Goal: Navigation & Orientation: Understand site structure

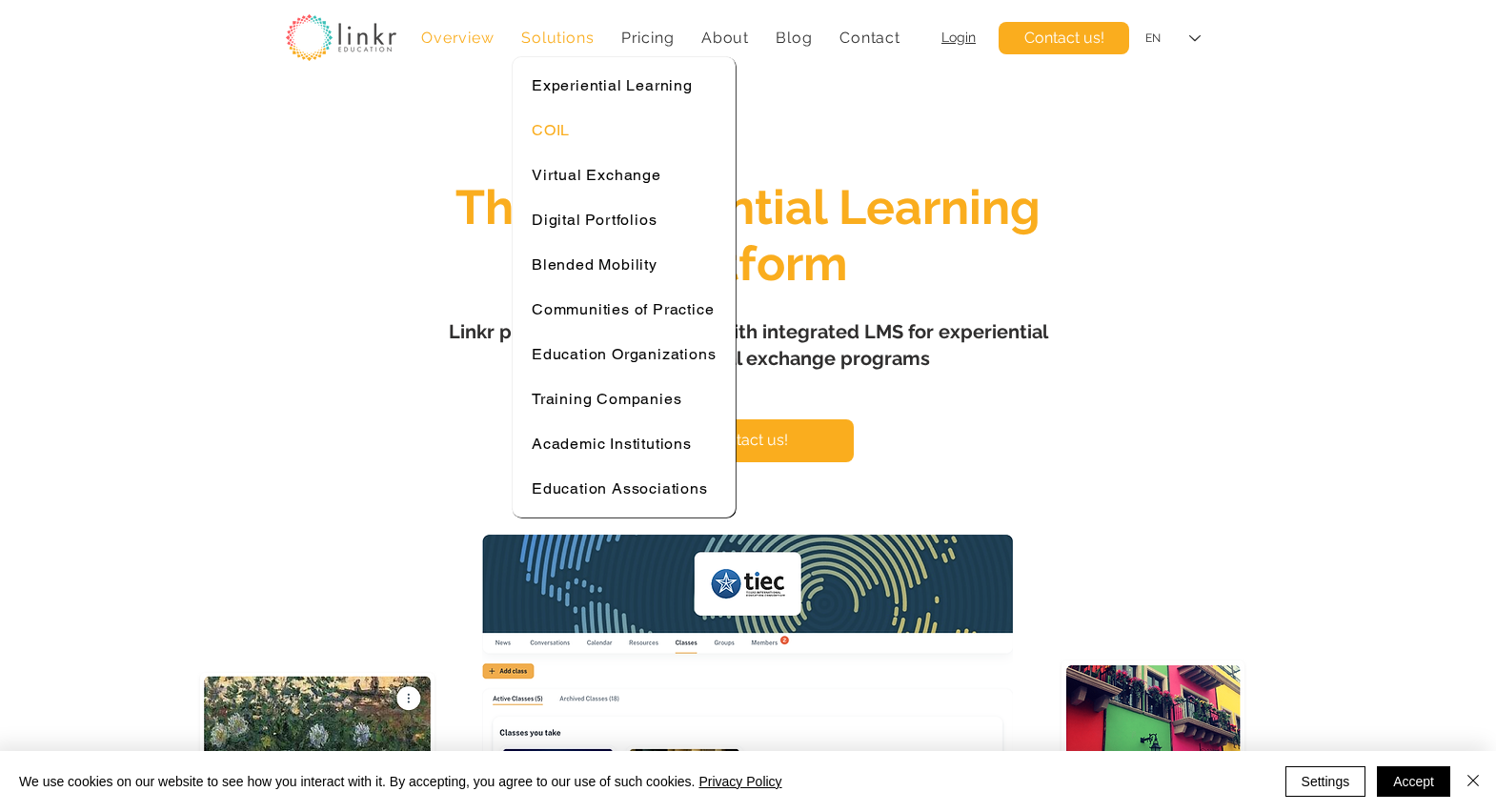
click at [553, 133] on span "COIL" at bounding box center [551, 129] width 38 height 18
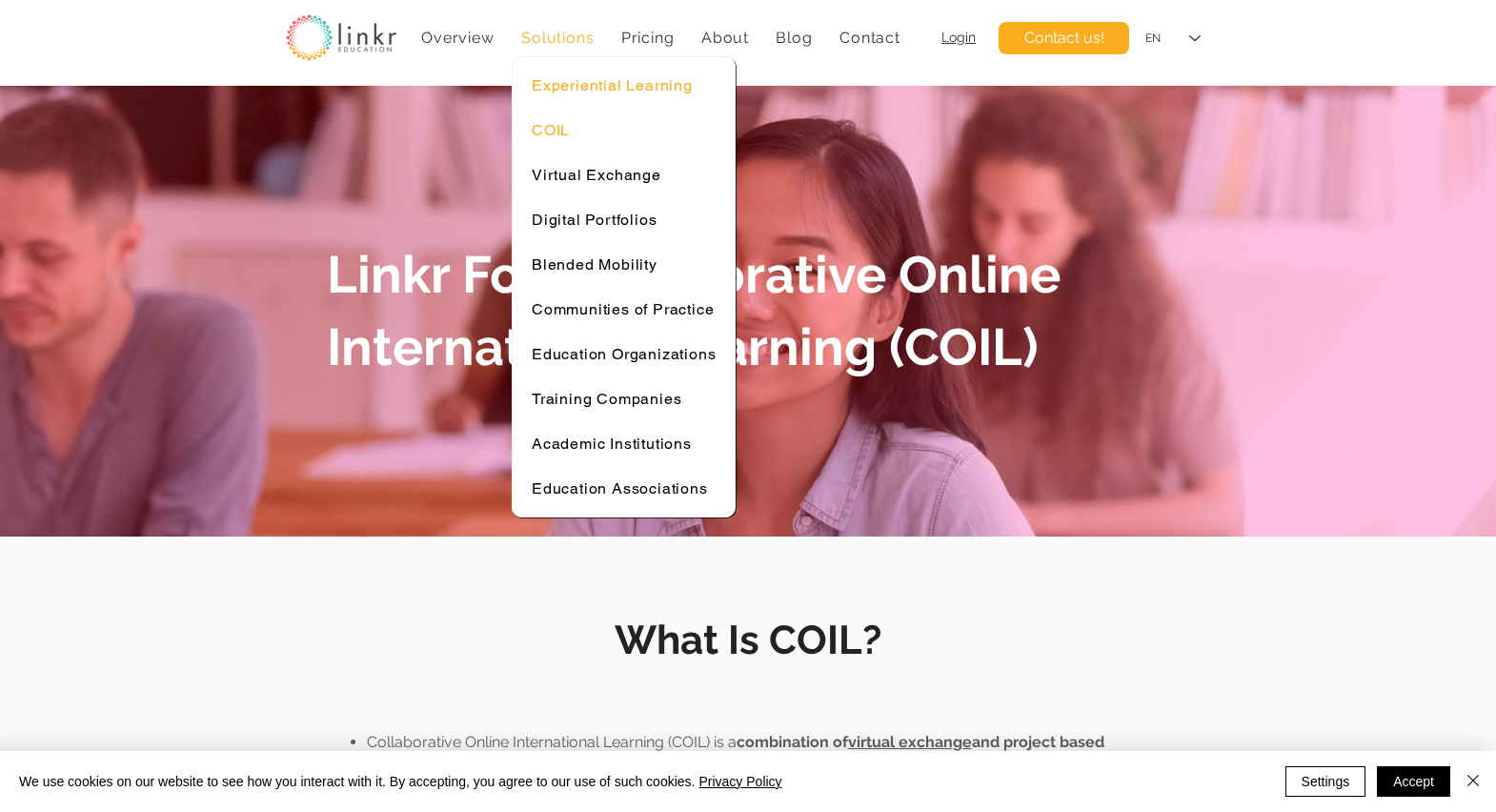
click at [560, 84] on span "Experiential Learning" at bounding box center [612, 85] width 161 height 18
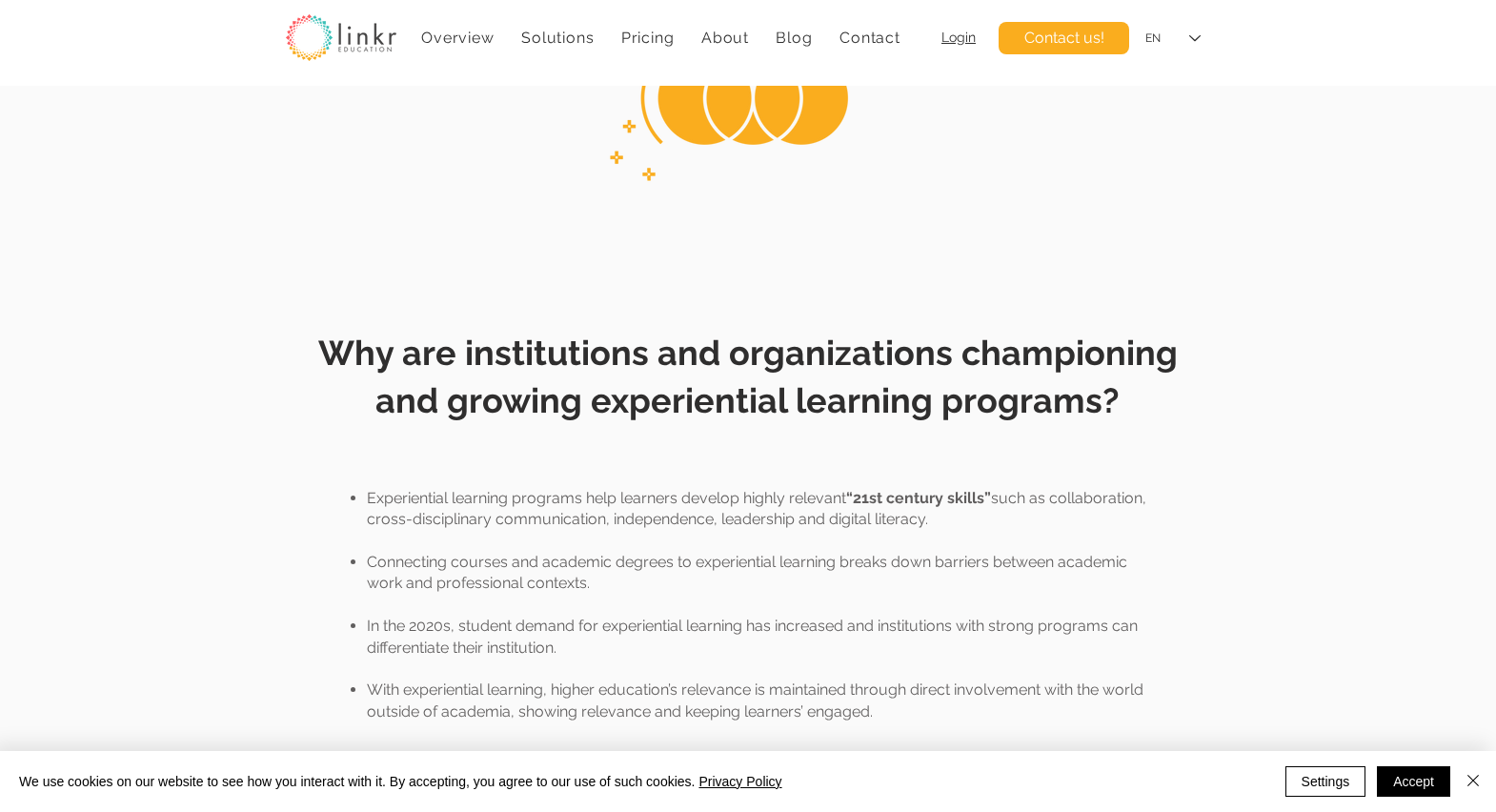
scroll to position [1316, 0]
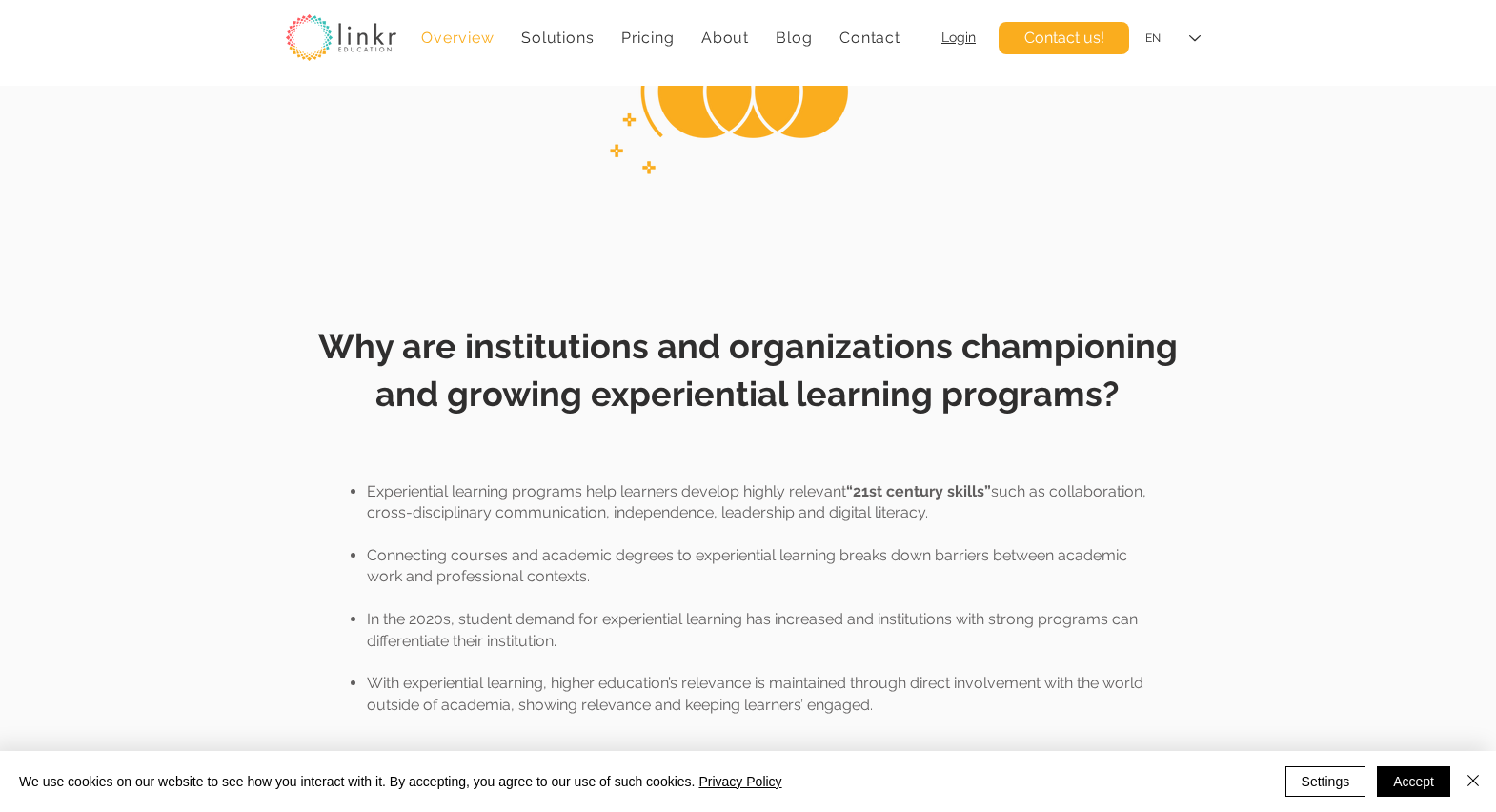
click at [456, 36] on span "Overview" at bounding box center [458, 37] width 73 height 18
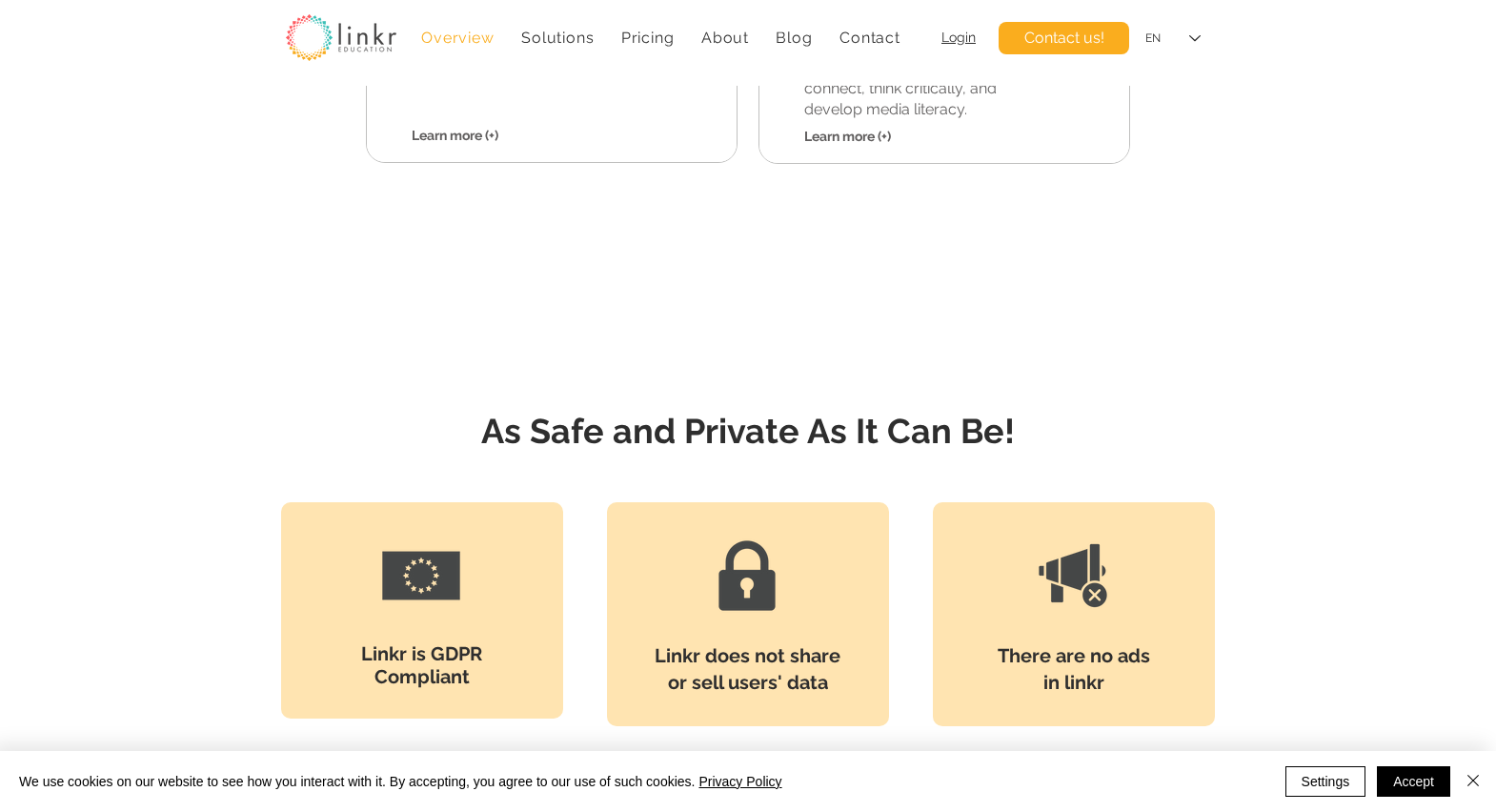
scroll to position [2084, 0]
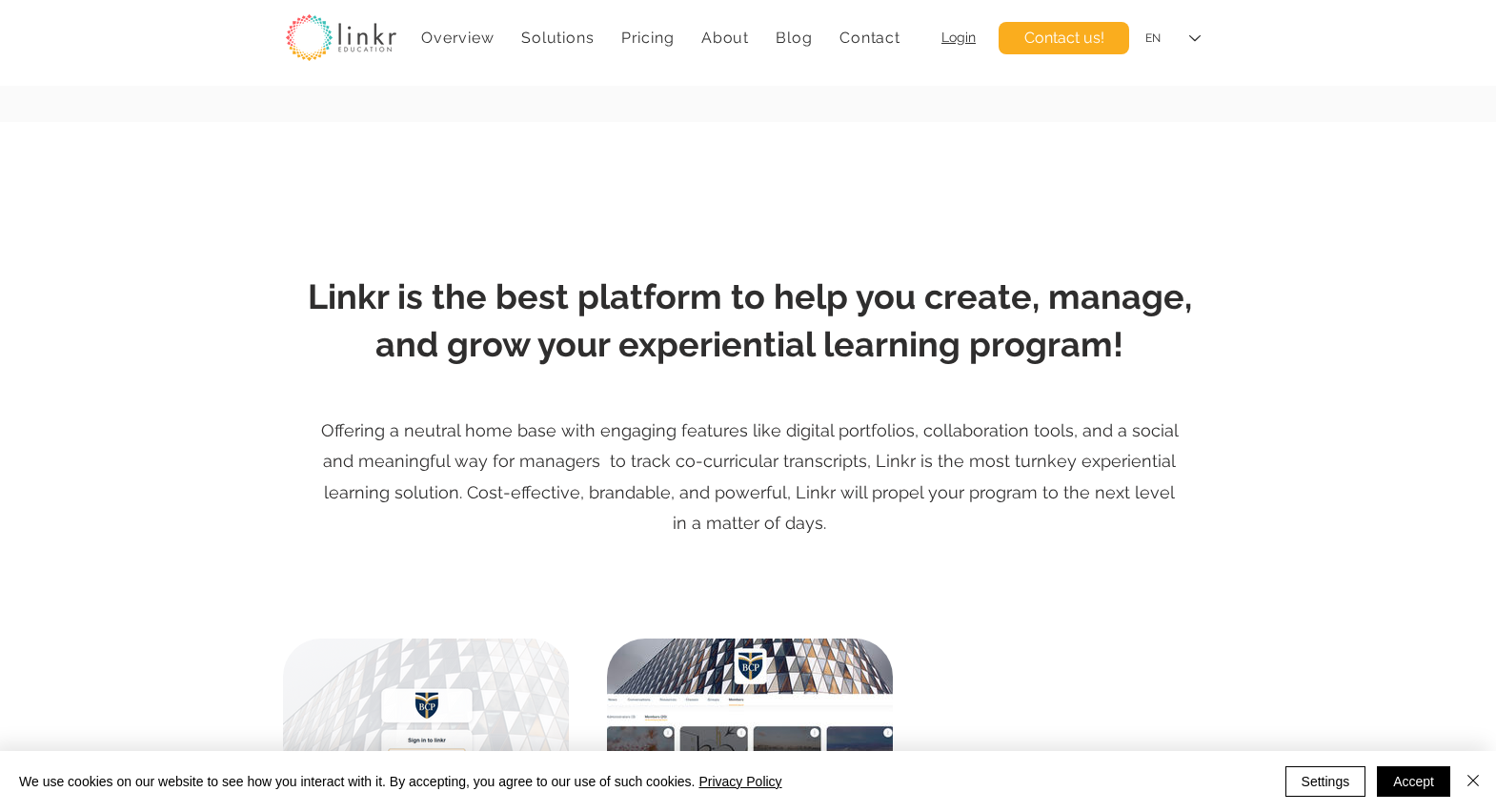
scroll to position [1316, 0]
